Goal: Task Accomplishment & Management: Manage account settings

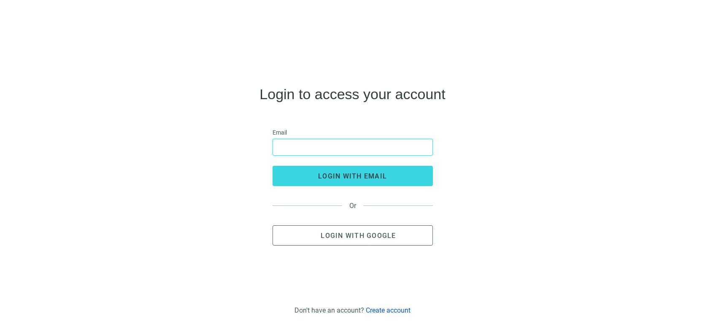
click at [382, 152] on input "email" at bounding box center [352, 147] width 149 height 16
type input "**********"
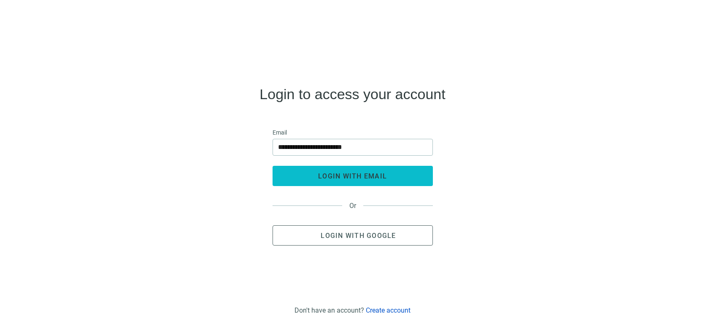
click at [364, 172] on span "login with email" at bounding box center [352, 176] width 69 height 8
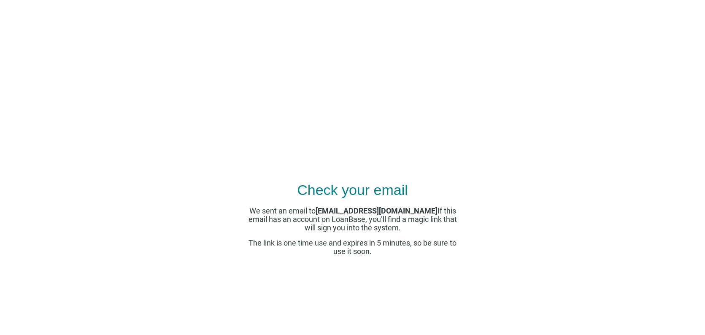
click at [324, 115] on use at bounding box center [324, 115] width 0 height 0
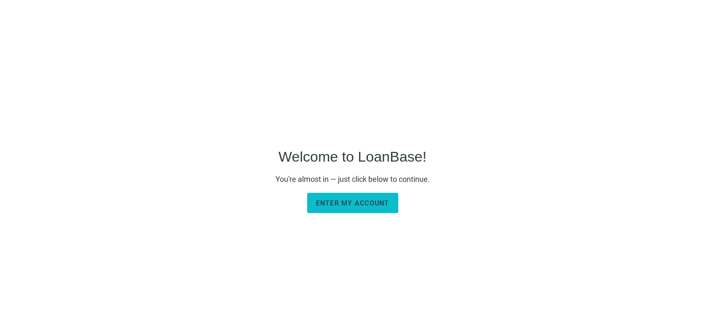
click at [349, 201] on span "Enter my account" at bounding box center [352, 203] width 73 height 8
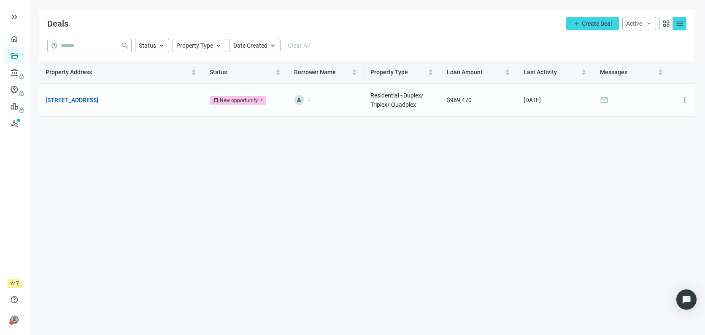
click at [248, 102] on div "New opportunity" at bounding box center [239, 100] width 38 height 8
click at [155, 110] on td "[STREET_ADDRESS] open_in_new" at bounding box center [121, 100] width 164 height 32
click at [163, 46] on span "keyboard_arrow_up" at bounding box center [162, 46] width 8 height 8
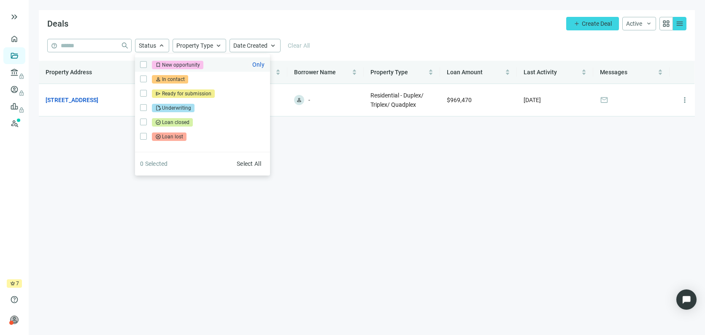
click at [164, 63] on div "New opportunity" at bounding box center [181, 65] width 38 height 8
click at [217, 45] on span "keyboard_arrow_up" at bounding box center [219, 46] width 8 height 8
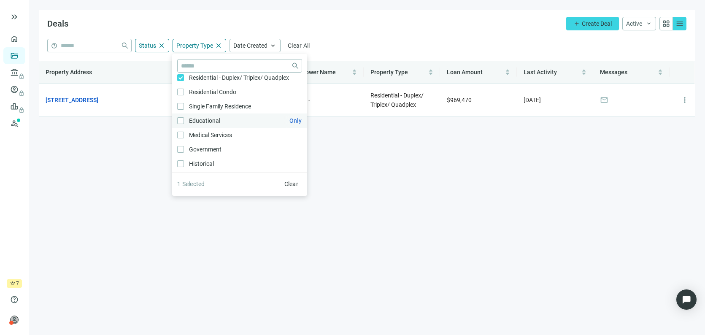
scroll to position [277, 0]
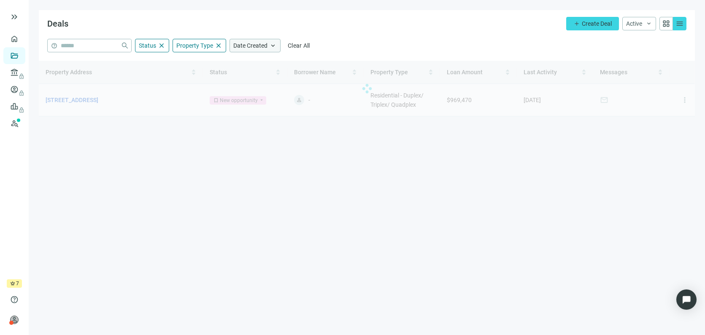
click at [271, 46] on span "keyboard_arrow_up" at bounding box center [273, 46] width 8 height 8
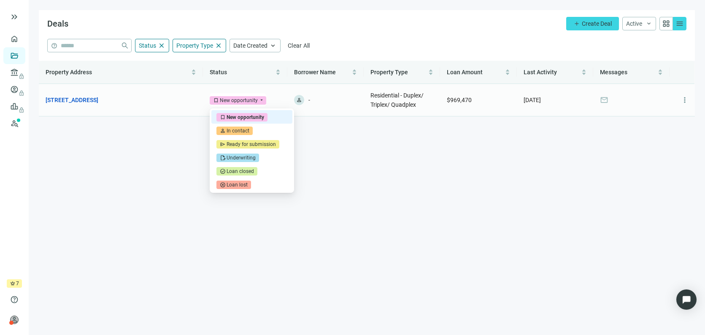
click at [215, 99] on span "bookmark" at bounding box center [216, 100] width 6 height 6
